Goal: Information Seeking & Learning: Learn about a topic

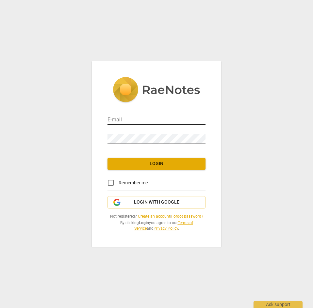
click at [129, 123] on input "email" at bounding box center [156, 120] width 98 height 9
type input "[PERSON_NAME][EMAIL_ADDRESS][DOMAIN_NAME]"
click at [126, 132] on div "Password" at bounding box center [156, 136] width 98 height 15
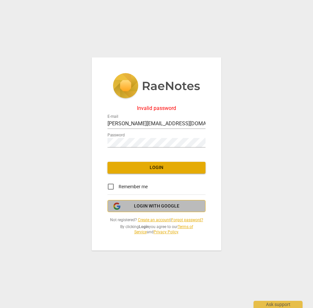
click at [139, 207] on span "Login with Google" at bounding box center [156, 206] width 45 height 7
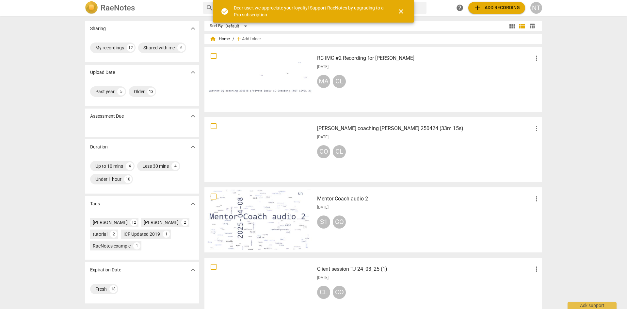
click at [287, 143] on div at bounding box center [259, 149] width 105 height 60
click at [313, 67] on div "[DATE]" at bounding box center [428, 67] width 223 height 6
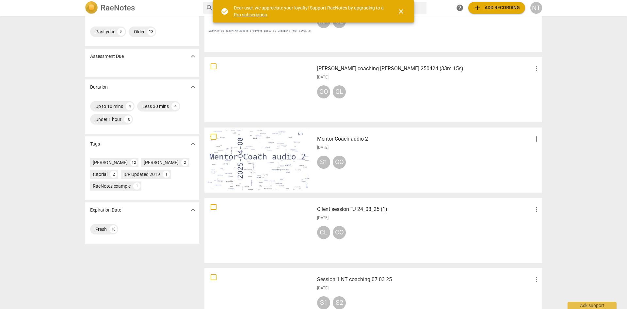
scroll to position [65, 0]
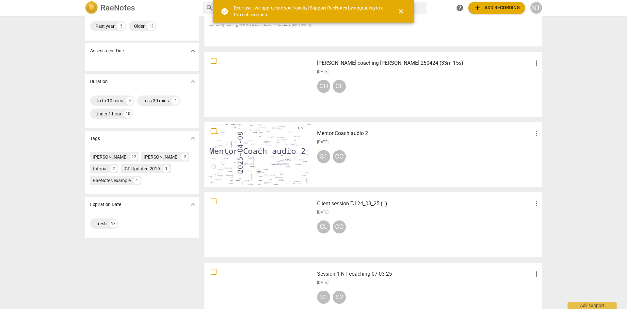
click at [291, 144] on div at bounding box center [259, 154] width 105 height 60
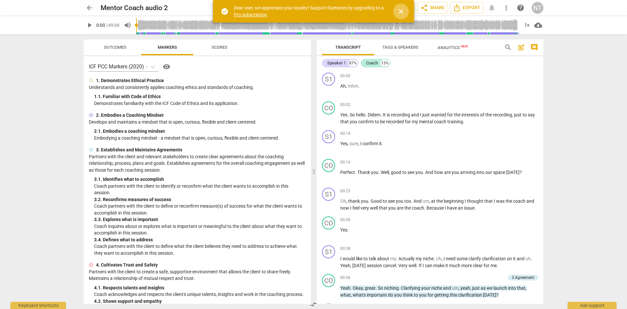
click at [313, 12] on span "close" at bounding box center [401, 12] width 8 height 8
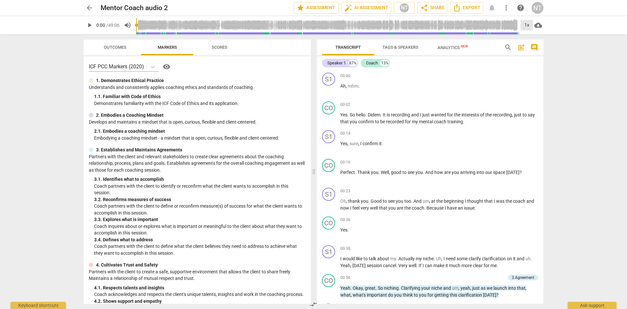
click at [313, 25] on div "1x" at bounding box center [527, 25] width 12 height 10
click at [313, 50] on li "1.25x" at bounding box center [532, 51] width 22 height 12
click at [91, 26] on span "play_arrow" at bounding box center [90, 25] width 8 height 8
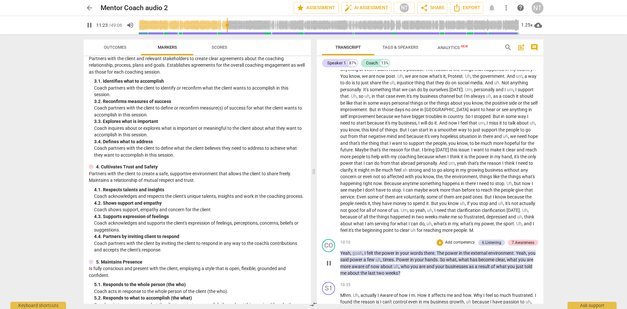
scroll to position [842, 0]
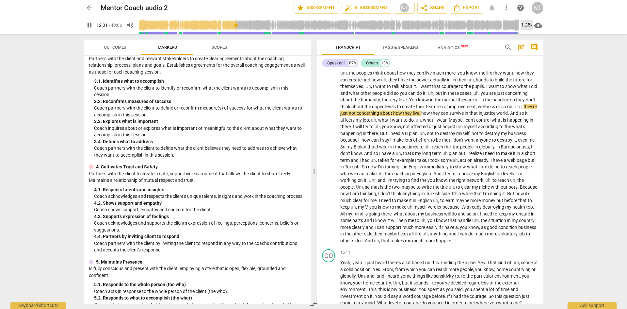
click at [313, 26] on div "1.25x" at bounding box center [527, 25] width 12 height 10
click at [313, 62] on li "1.5x" at bounding box center [532, 63] width 22 height 12
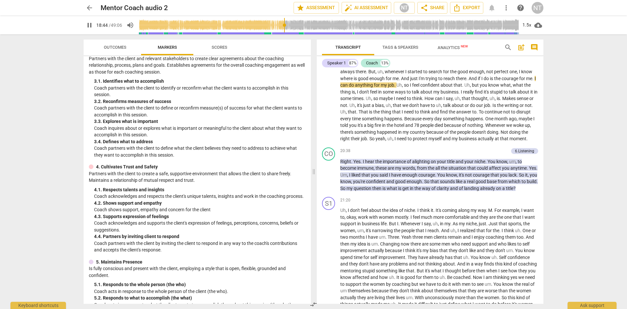
scroll to position [1136, 0]
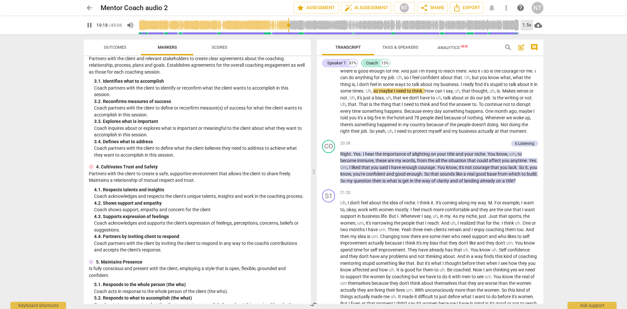
click at [313, 24] on div "1.5x" at bounding box center [527, 25] width 12 height 10
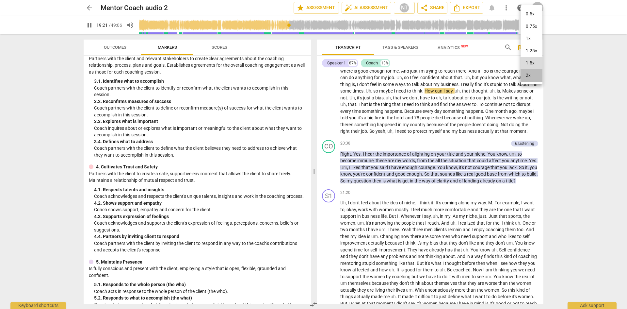
click at [313, 74] on li "2x" at bounding box center [532, 75] width 22 height 12
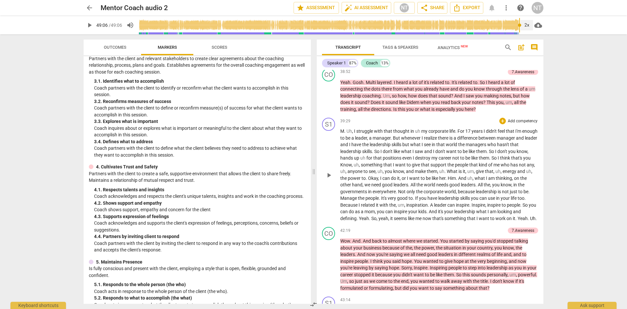
scroll to position [1972, 0]
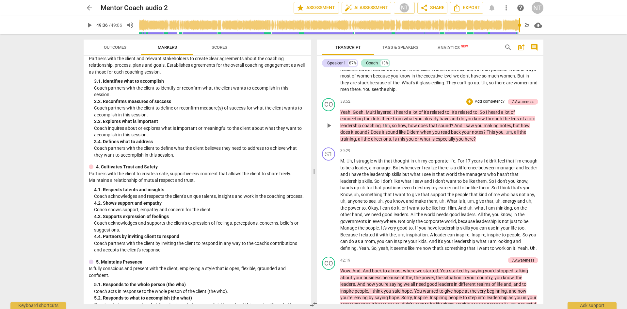
click at [313, 145] on div "CO play_arrow pause 38:52 + Add competency 7.Awareness keyboard_arrow_right Yea…" at bounding box center [430, 120] width 227 height 50
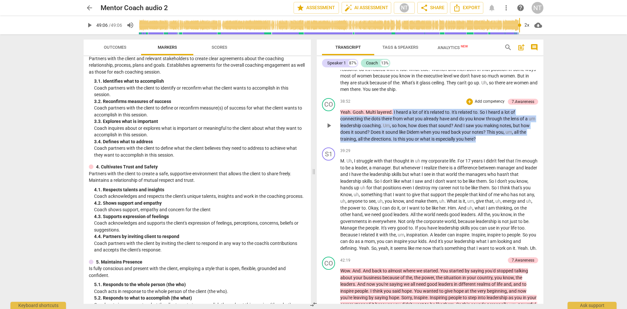
drag, startPoint x: 484, startPoint y: 168, endPoint x: 393, endPoint y: 139, distance: 95.0
click at [313, 139] on p "Yeah . Gosh . Multi layered . I heard a lot of it's related to . It's related t…" at bounding box center [439, 126] width 198 height 34
copy p "I heard a lot of it's related to . It's related to . So I heard a lot of connec…"
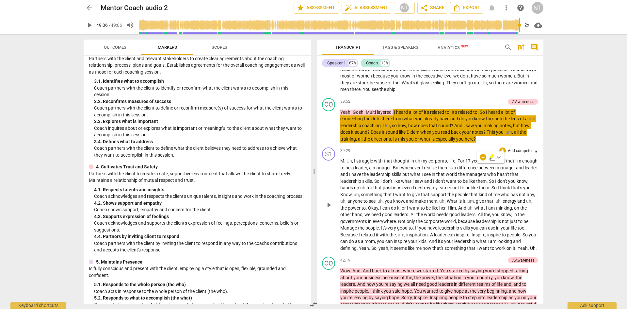
type input "2946"
